Goal: Task Accomplishment & Management: Manage account settings

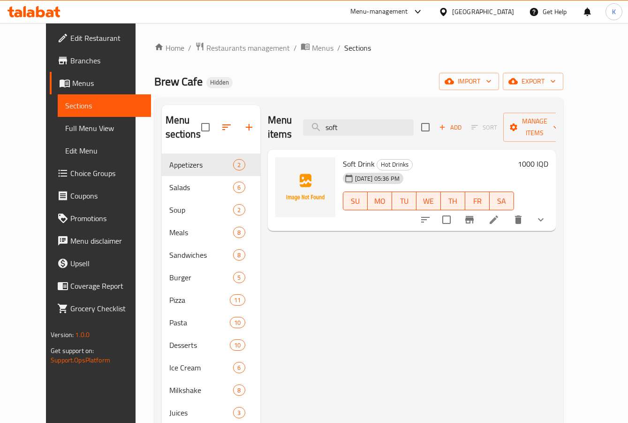
click at [305, 288] on div "Menu items soft Add Sort Manage items Soft Drink Hot Drinks 06-10-2025 05:36 PM…" at bounding box center [407, 378] width 295 height 547
click at [70, 44] on span "Edit Restaurant" at bounding box center [106, 37] width 73 height 11
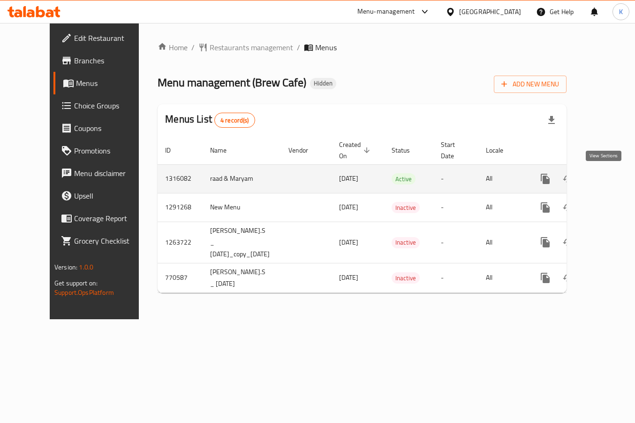
click at [608, 177] on icon "enhanced table" at bounding box center [612, 178] width 11 height 11
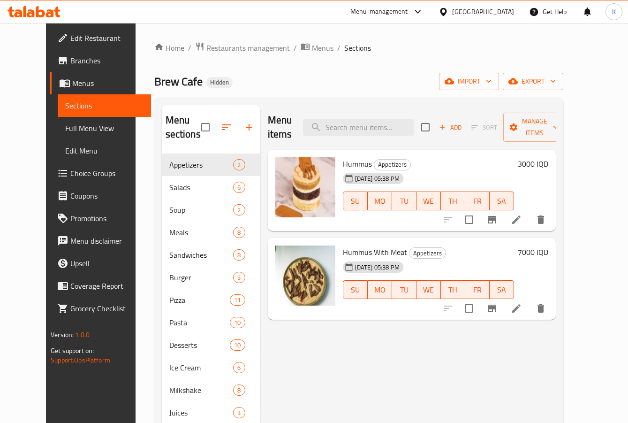
drag, startPoint x: 54, startPoint y: 90, endPoint x: 49, endPoint y: 100, distance: 11.1
click at [54, 90] on link "Menus" at bounding box center [100, 83] width 101 height 23
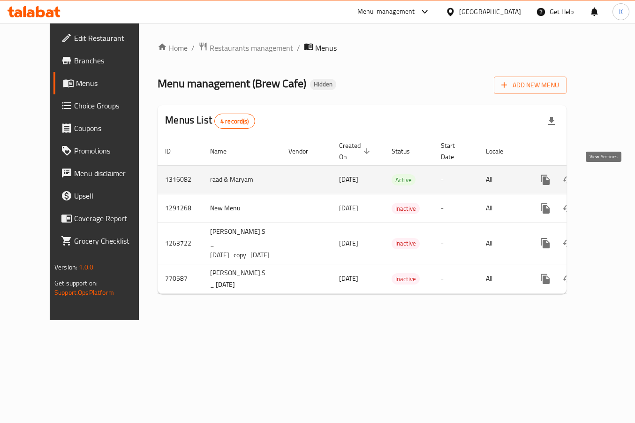
click at [609, 176] on icon "enhanced table" at bounding box center [613, 179] width 8 height 8
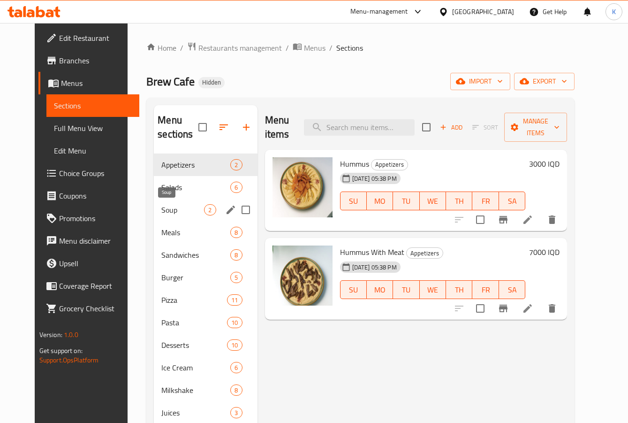
click at [161, 207] on span "Soup" at bounding box center [182, 209] width 43 height 11
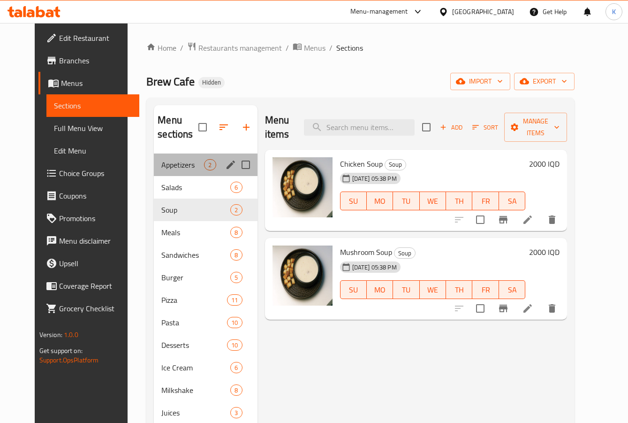
click at [166, 172] on div "Appetizers 2" at bounding box center [205, 164] width 103 height 23
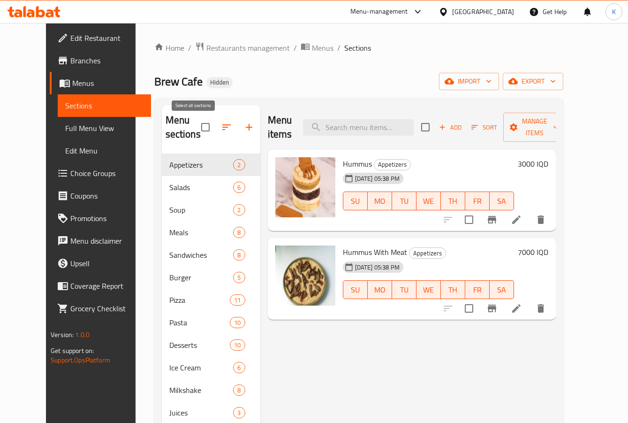
click at [196, 131] on input "checkbox" at bounding box center [206, 127] width 20 height 20
checkbox input "true"
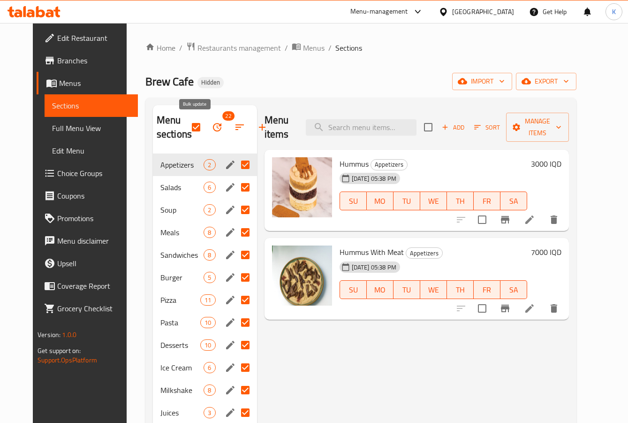
click at [212, 131] on icon "button" at bounding box center [217, 126] width 11 height 11
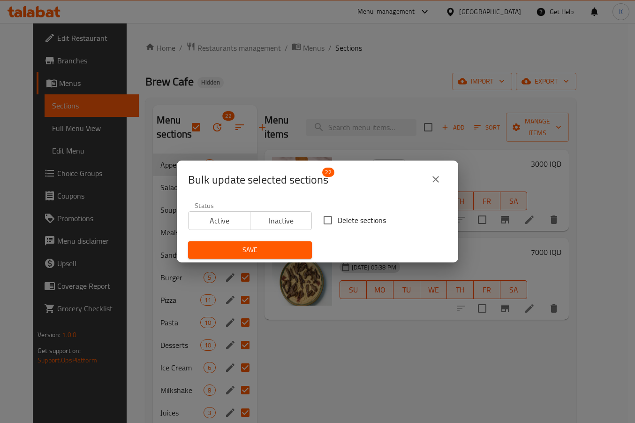
click at [326, 216] on input "Delete sections" at bounding box center [328, 220] width 20 height 20
checkbox input "true"
click at [295, 249] on span "Save" at bounding box center [250, 250] width 109 height 12
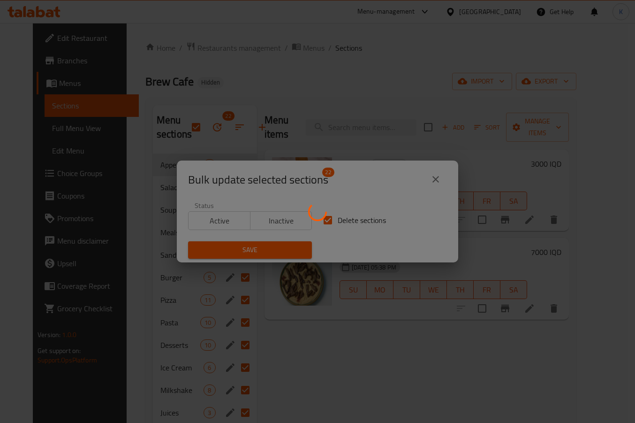
checkbox input "false"
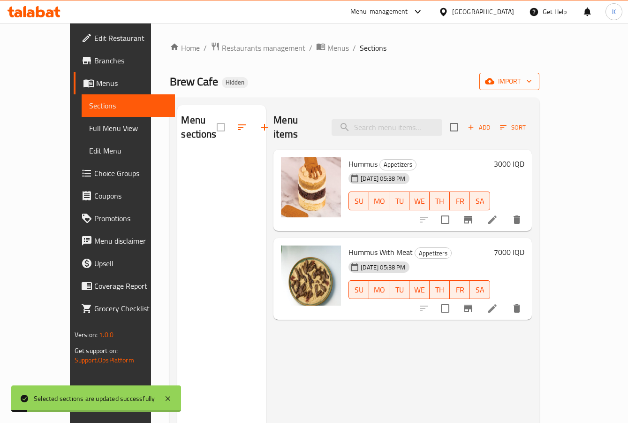
click at [494, 79] on icon "button" at bounding box center [489, 80] width 9 height 9
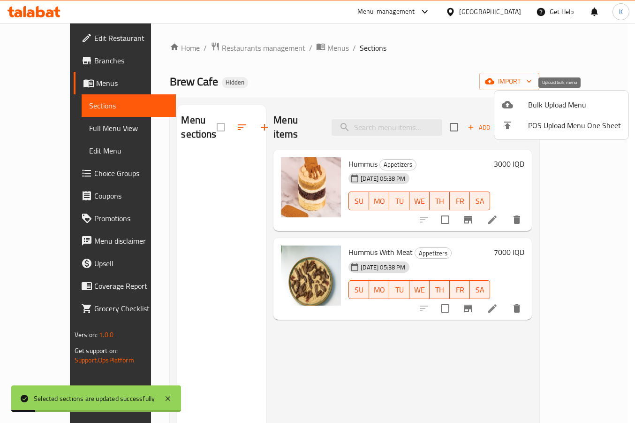
click at [546, 107] on span "Bulk Upload Menu" at bounding box center [574, 104] width 93 height 11
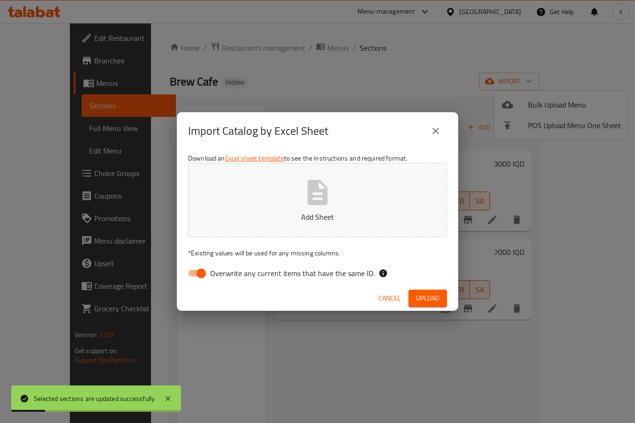
click at [279, 217] on p "Add Sheet" at bounding box center [318, 216] width 230 height 11
click at [271, 276] on span "Overwrite any current items that have the same ID." at bounding box center [292, 272] width 165 height 11
click at [228, 276] on input "Overwrite any current items that have the same ID." at bounding box center [200, 273] width 53 height 18
checkbox input "false"
click at [426, 298] on span "Upload" at bounding box center [427, 298] width 23 height 12
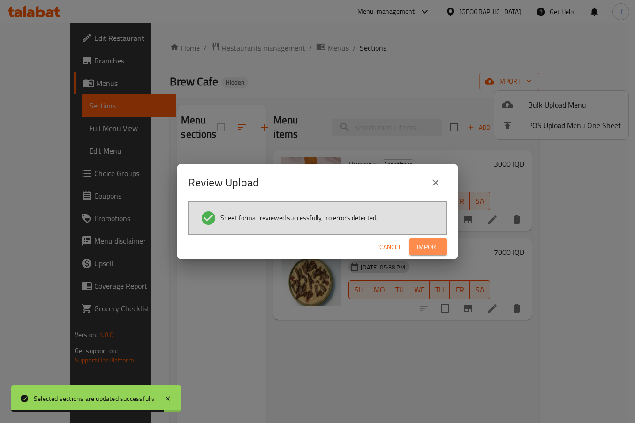
click at [427, 249] on span "Import" at bounding box center [428, 247] width 23 height 12
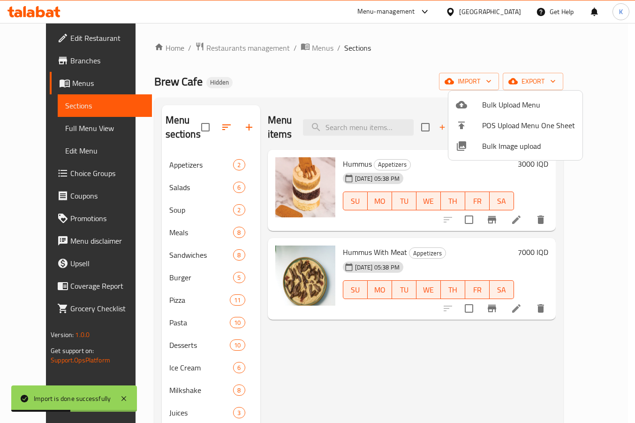
click at [162, 168] on div at bounding box center [317, 211] width 635 height 423
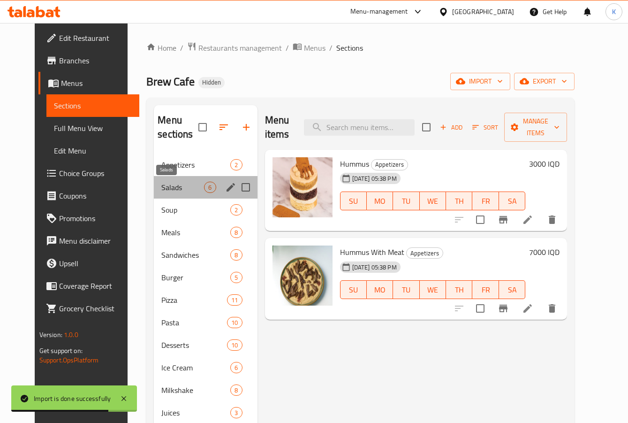
click at [161, 183] on span "Salads" at bounding box center [182, 187] width 43 height 11
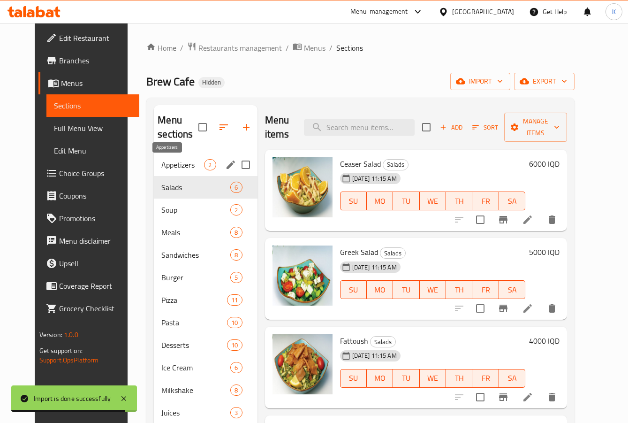
click at [164, 162] on span "Appetizers" at bounding box center [182, 164] width 43 height 11
